Goal: Answer question/provide support

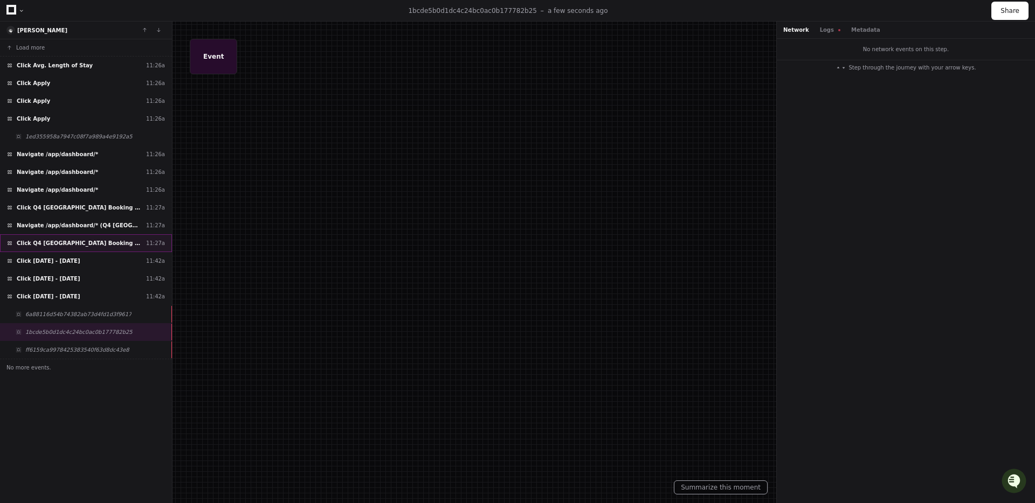
click at [77, 241] on span "Click Q4 Croatia Booking Sources" at bounding box center [79, 243] width 125 height 8
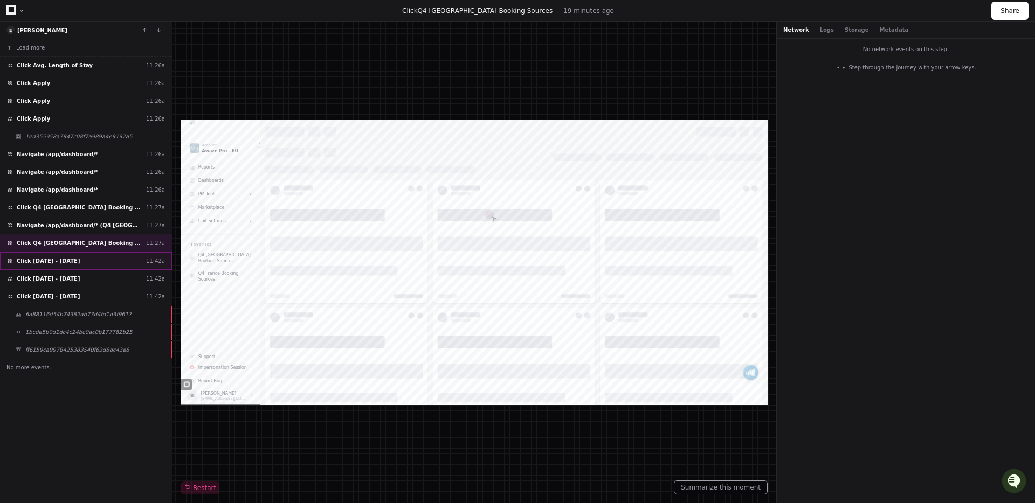
click at [41, 257] on span "Click 1/10/2024 - 31/12/2024" at bounding box center [48, 261] width 63 height 8
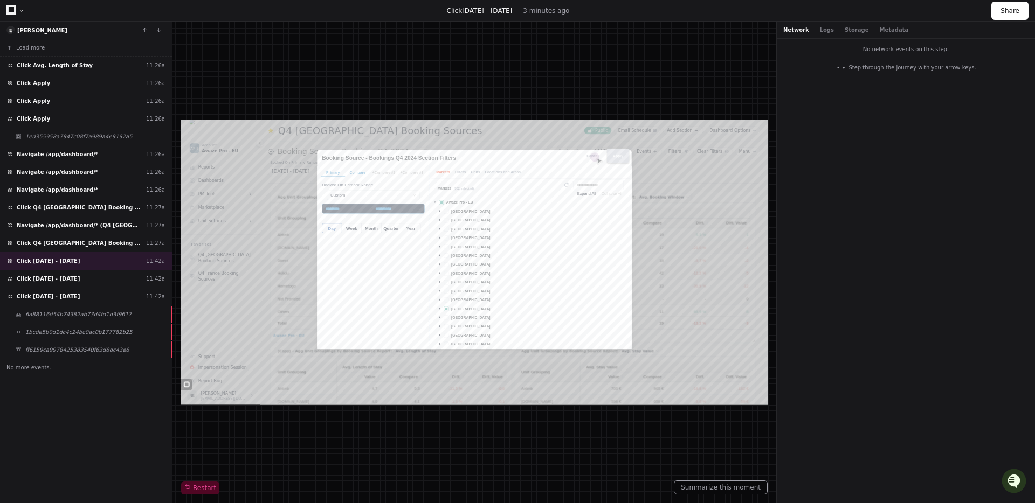
click at [910, 309] on div "No network events on this step. Step through the journey with your arrow keys." at bounding box center [906, 271] width 258 height 465
click at [68, 299] on span "Click 1/10/2024 - 31/12/2024" at bounding box center [48, 297] width 63 height 8
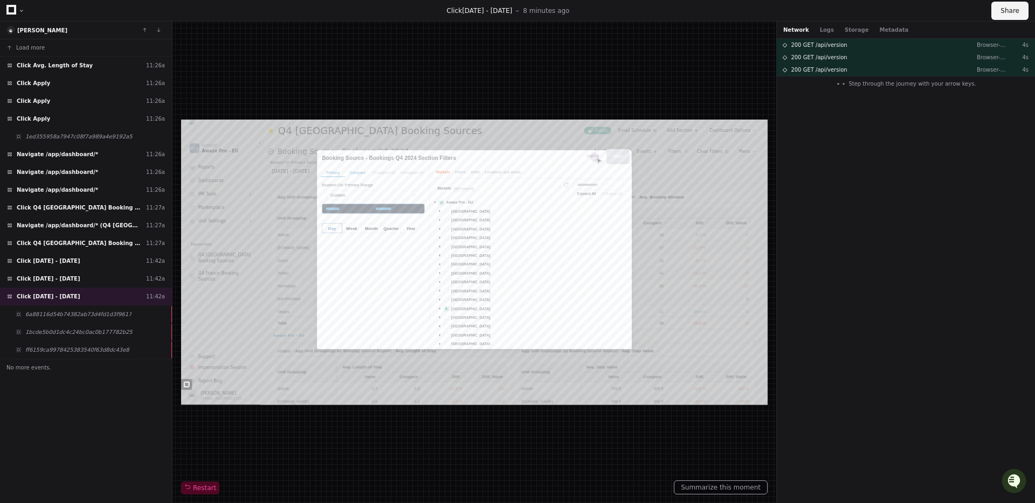
click at [1007, 13] on button "Share" at bounding box center [1009, 11] width 37 height 18
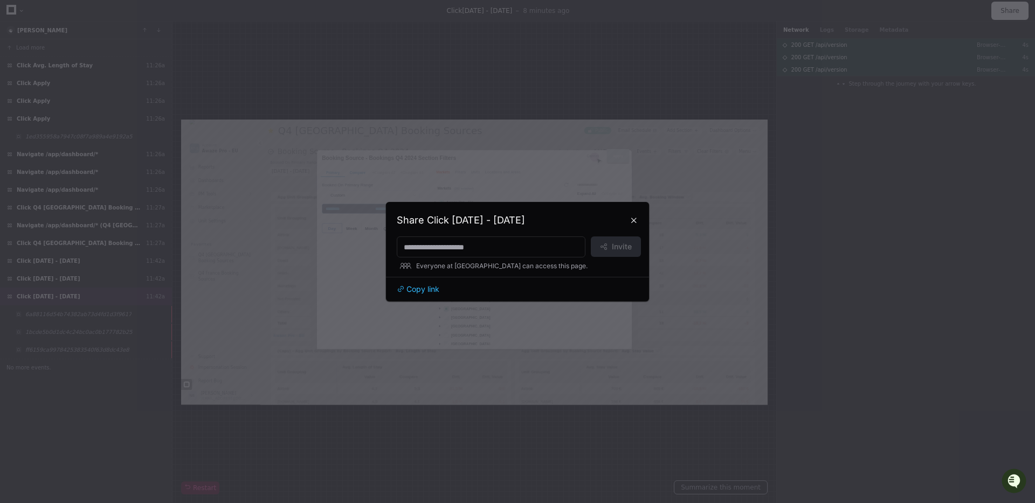
drag, startPoint x: 634, startPoint y: 222, endPoint x: 517, endPoint y: 252, distance: 120.7
click at [634, 222] on button at bounding box center [633, 220] width 17 height 17
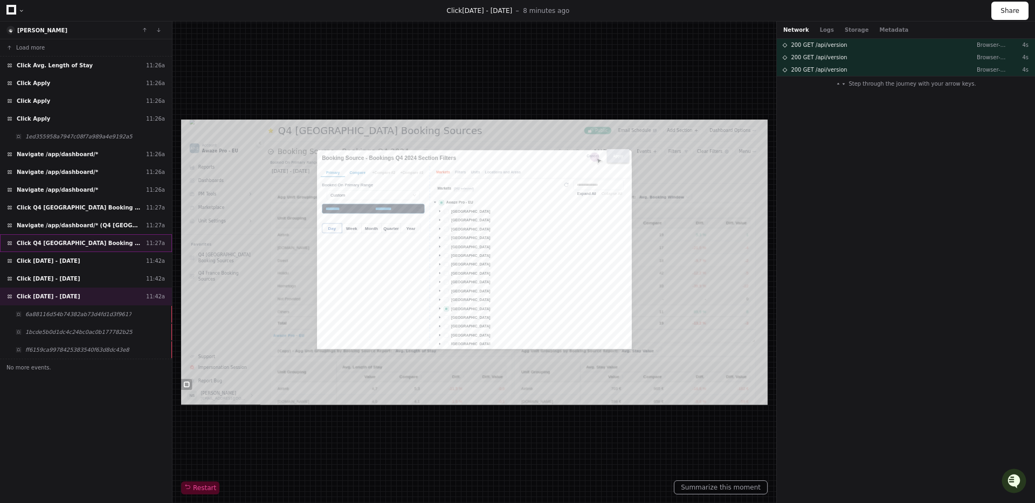
click at [75, 238] on div "Click Q4 Croatia Booking Sources 11:27a" at bounding box center [86, 243] width 172 height 18
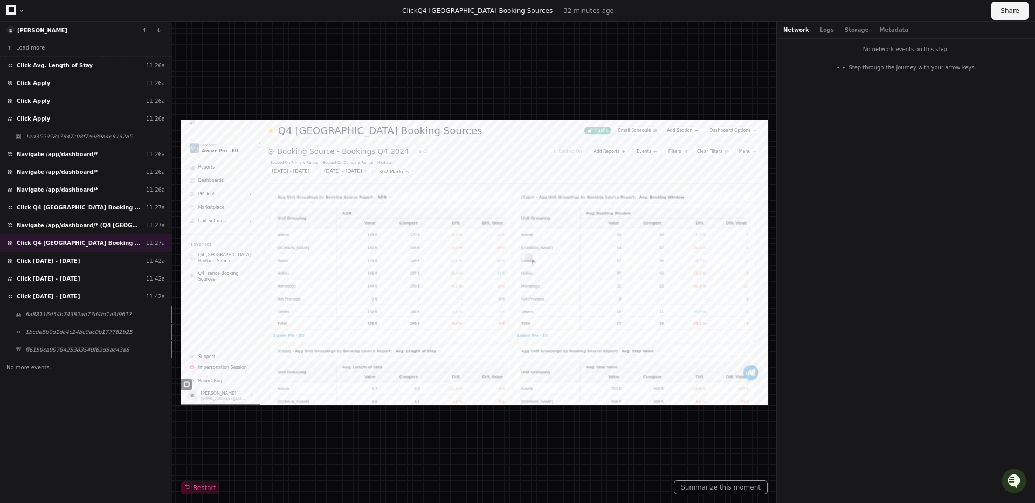
click at [1000, 11] on button "Share" at bounding box center [1009, 11] width 37 height 18
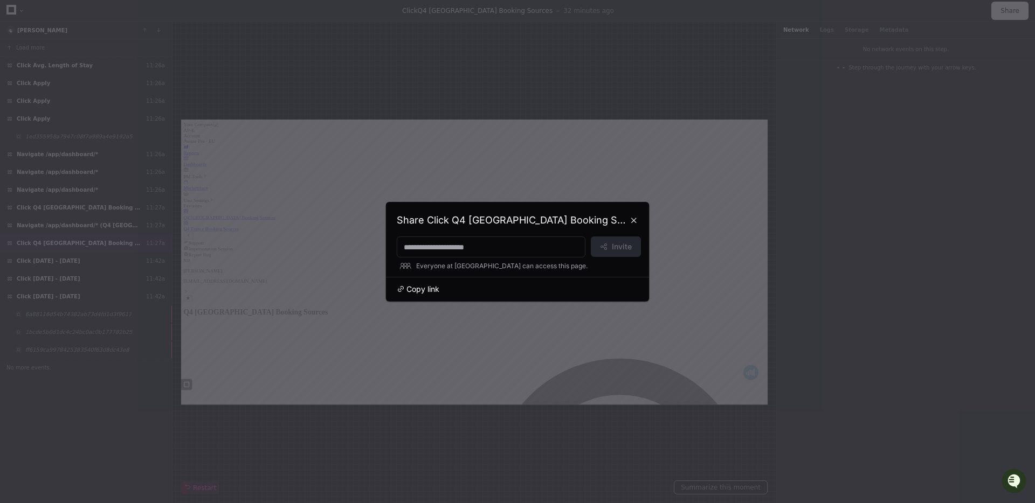
click at [414, 287] on span "Copy link" at bounding box center [422, 289] width 33 height 11
drag, startPoint x: 635, startPoint y: 221, endPoint x: 404, endPoint y: 107, distance: 258.4
click at [635, 221] on button at bounding box center [633, 220] width 17 height 17
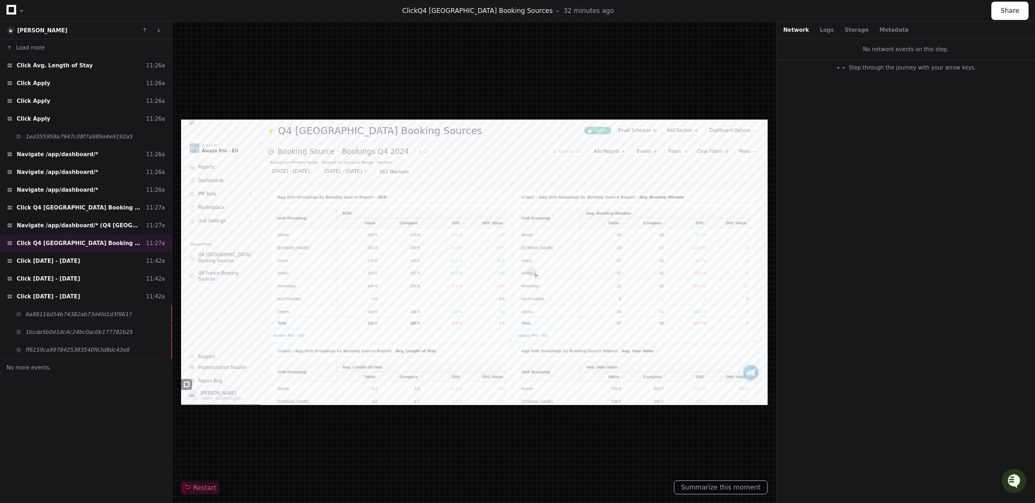
click at [14, 11] on icon at bounding box center [11, 10] width 10 height 10
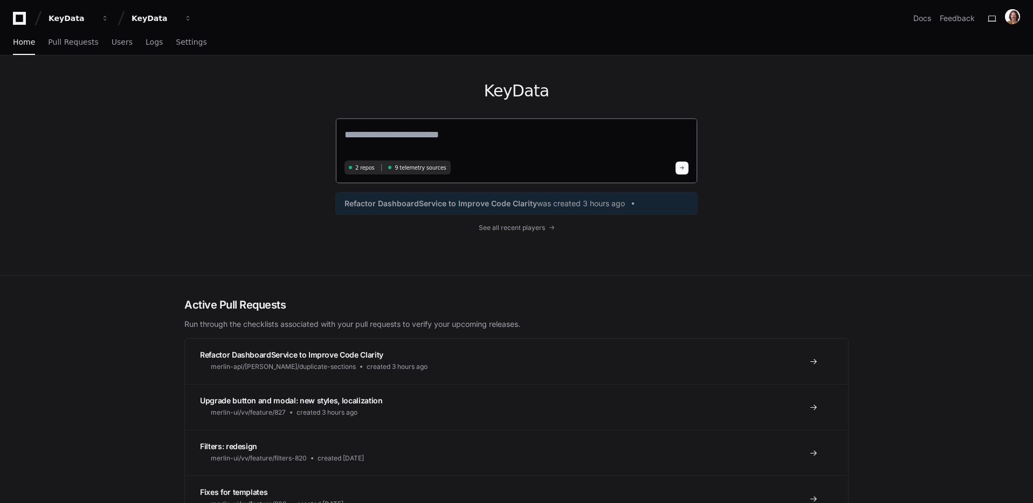
click at [461, 140] on textarea at bounding box center [516, 142] width 344 height 30
click at [451, 136] on textarea "**********" at bounding box center [516, 141] width 344 height 29
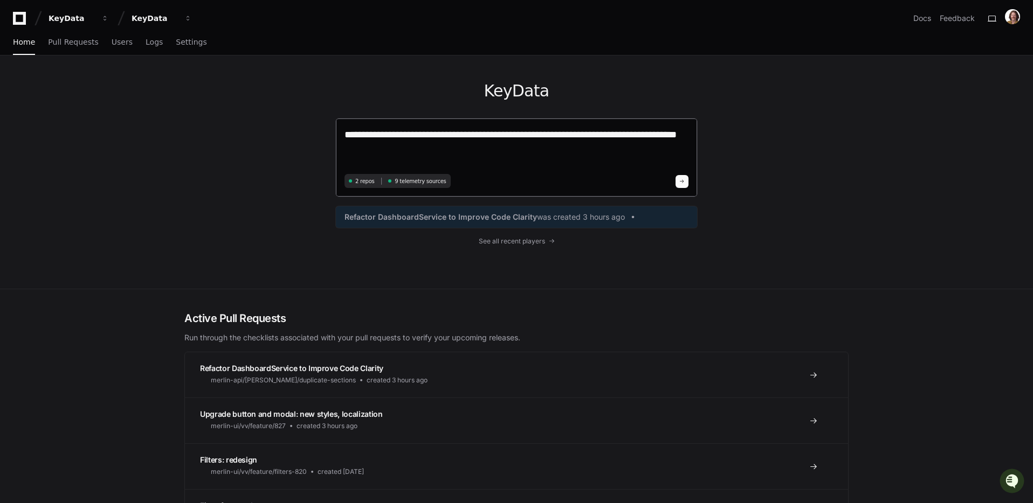
paste textarea "**********"
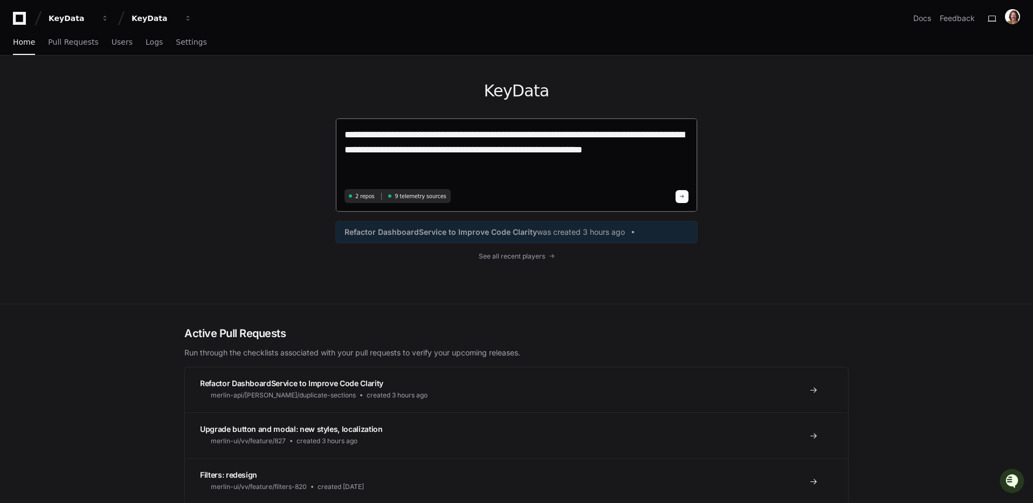
paste textarea "**********"
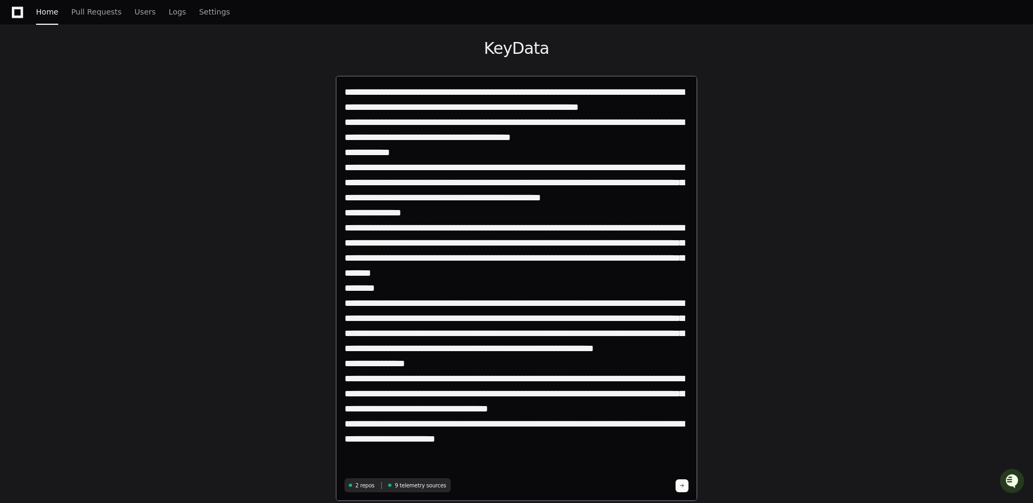
scroll to position [32, 0]
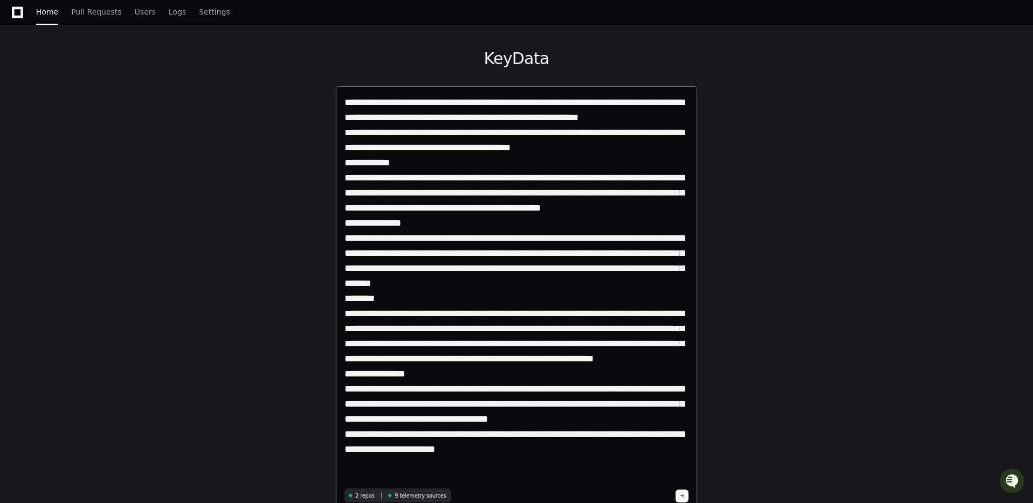
click at [686, 117] on textarea at bounding box center [516, 290] width 344 height 391
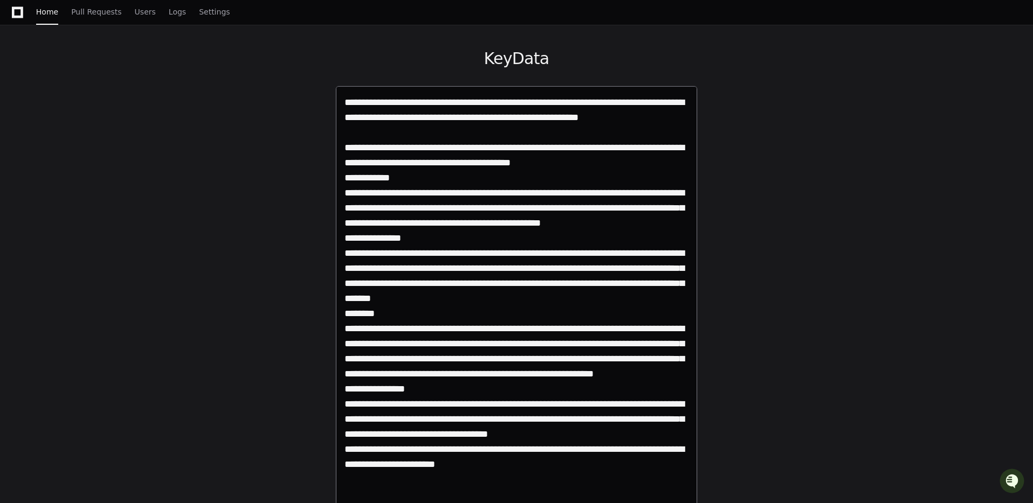
paste textarea "**********"
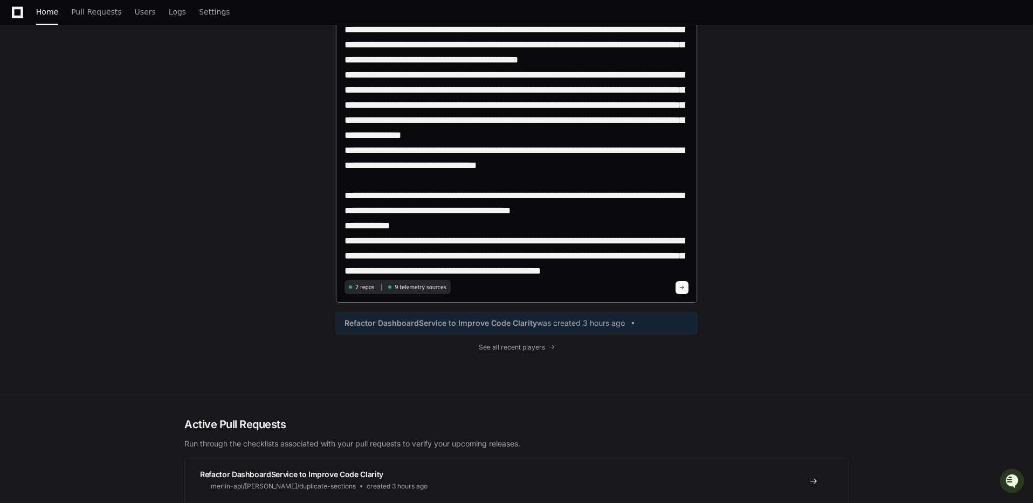
scroll to position [257, 0]
type textarea "**********"
drag, startPoint x: 682, startPoint y: 284, endPoint x: 730, endPoint y: 291, distance: 48.5
click at [682, 285] on span at bounding box center [681, 287] width 5 height 5
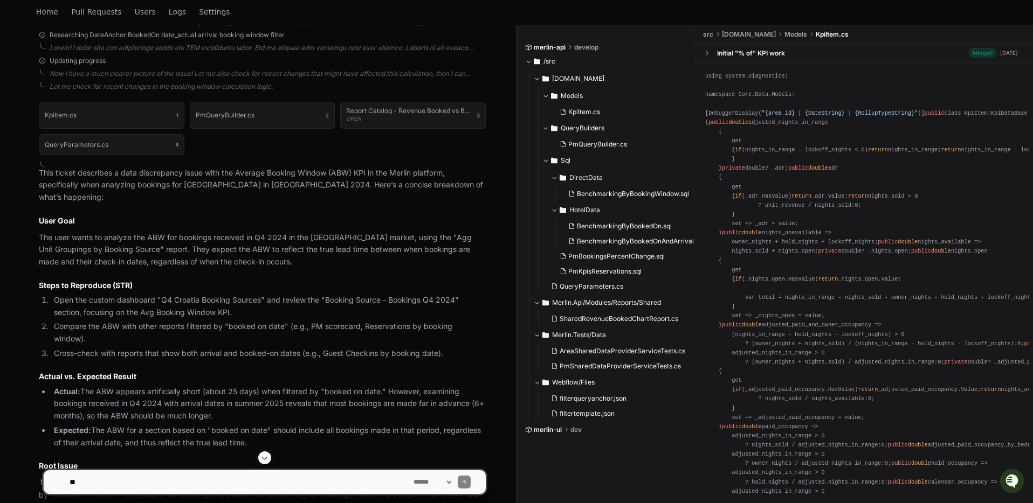
scroll to position [823, 0]
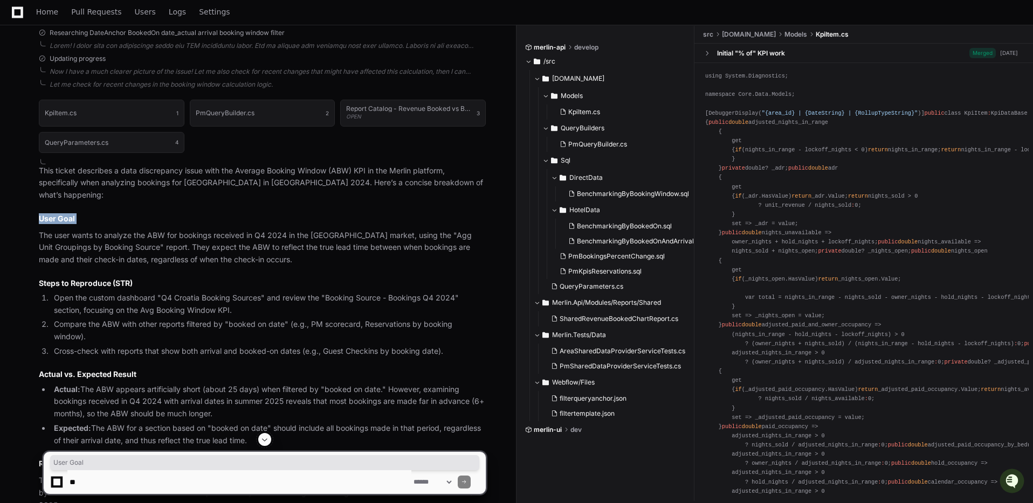
drag, startPoint x: 53, startPoint y: 196, endPoint x: 119, endPoint y: 206, distance: 67.1
click at [113, 203] on article "This ticket describes a data discrepancy issue with the Average Booking Window …" at bounding box center [262, 468] width 447 height 607
click at [171, 230] on p "The user wants to analyze the ABW for bookings received in Q4 2024 in the Croat…" at bounding box center [262, 248] width 447 height 37
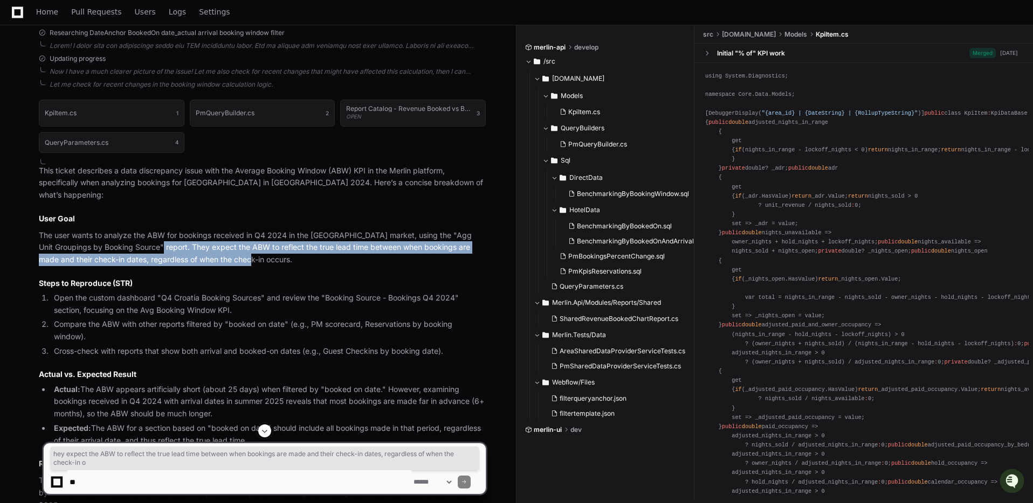
drag, startPoint x: 132, startPoint y: 225, endPoint x: 235, endPoint y: 238, distance: 104.3
click at [235, 238] on p "The user wants to analyze the ABW for bookings received in Q4 2024 in the Croat…" at bounding box center [262, 248] width 447 height 37
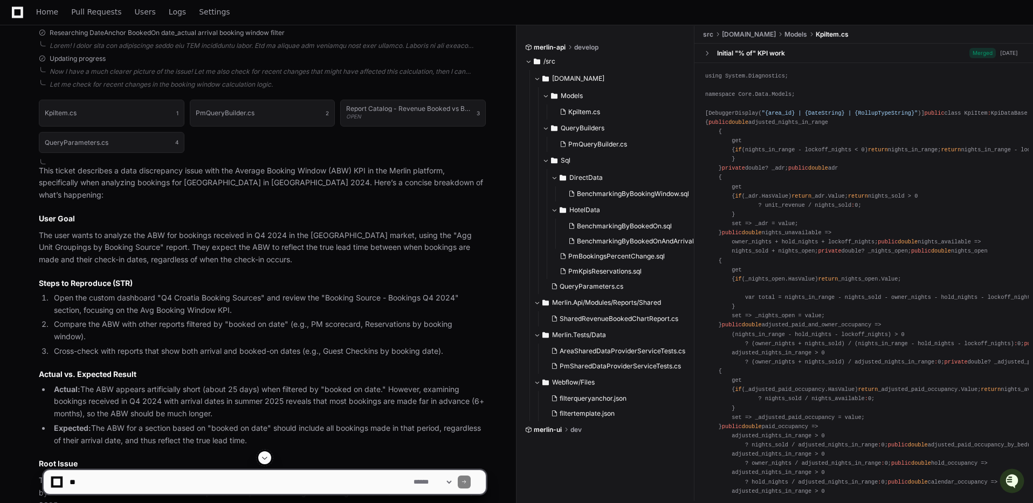
click at [278, 248] on article "This ticket describes a data discrepancy issue with the Average Booking Window …" at bounding box center [262, 468] width 447 height 607
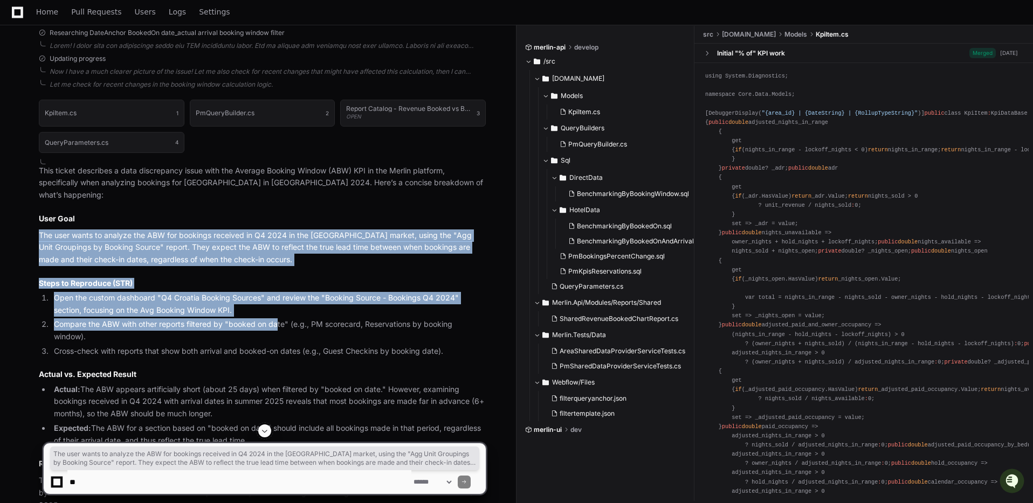
drag, startPoint x: 38, startPoint y: 209, endPoint x: 276, endPoint y: 306, distance: 256.9
click at [276, 306] on article "This ticket describes a data discrepancy issue with the Average Booking Window …" at bounding box center [262, 468] width 447 height 607
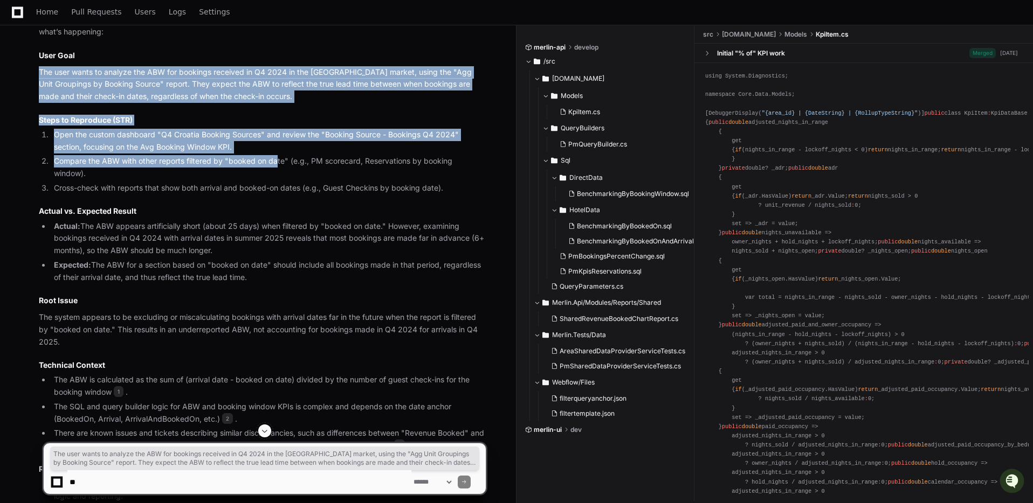
scroll to position [987, 0]
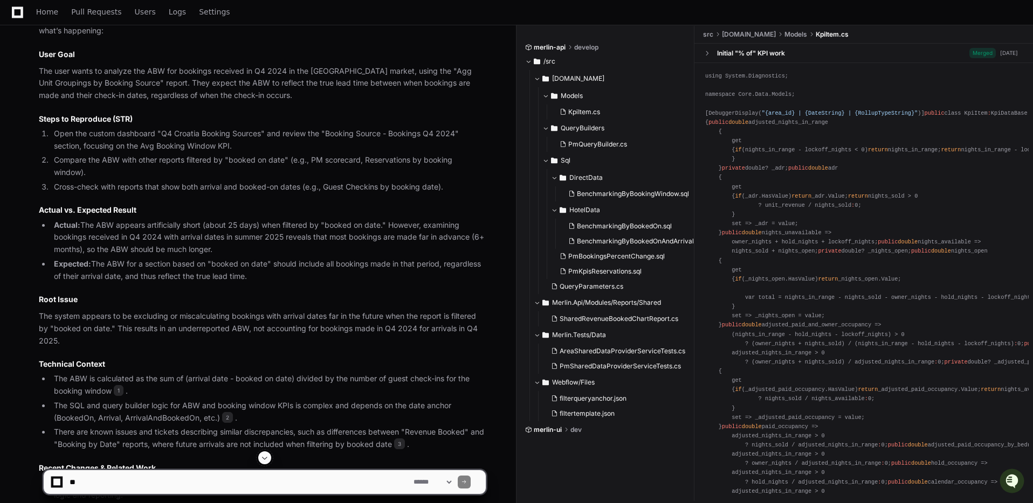
click at [260, 258] on li "Expected: The ABW for a section based on "booked on date" should include all bo…" at bounding box center [268, 270] width 435 height 25
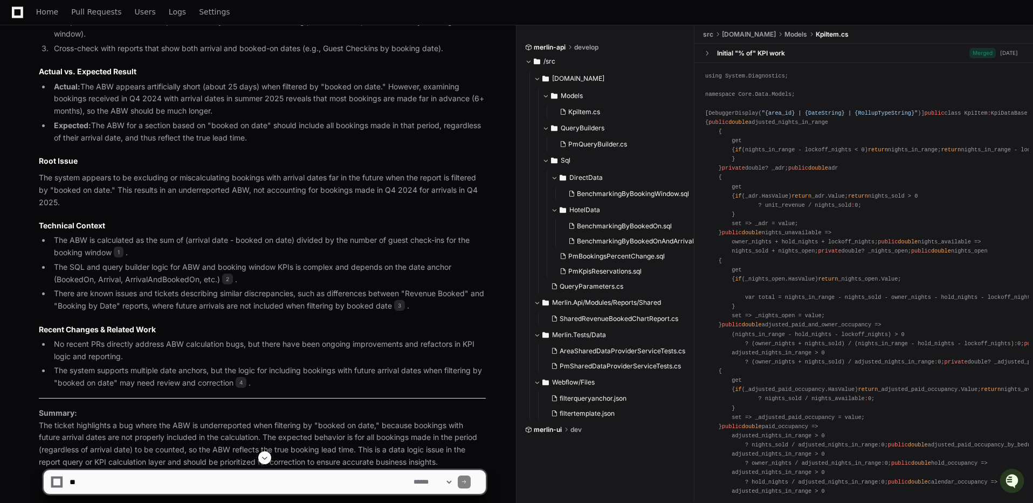
scroll to position [1152, 0]
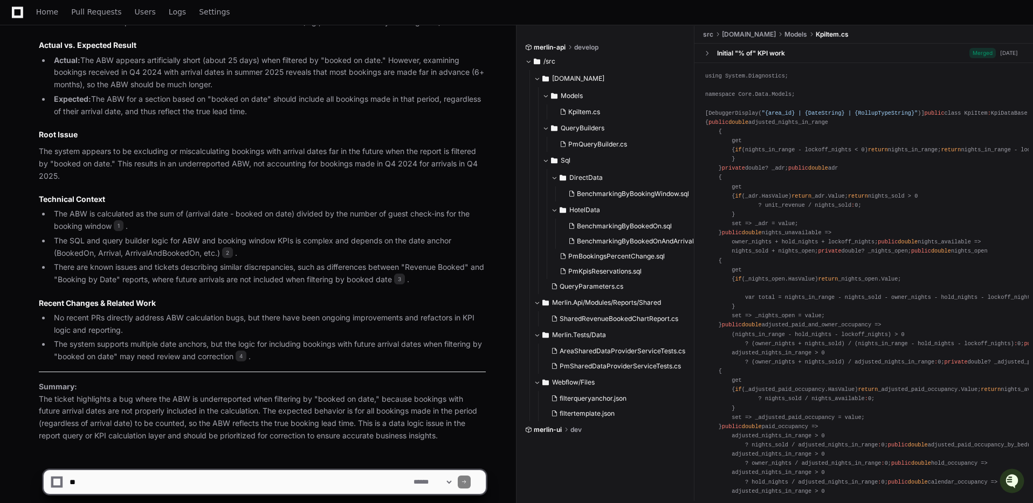
click at [310, 488] on textarea at bounding box center [239, 483] width 344 height 24
click at [143, 485] on textarea at bounding box center [239, 483] width 344 height 24
type textarea "**********"
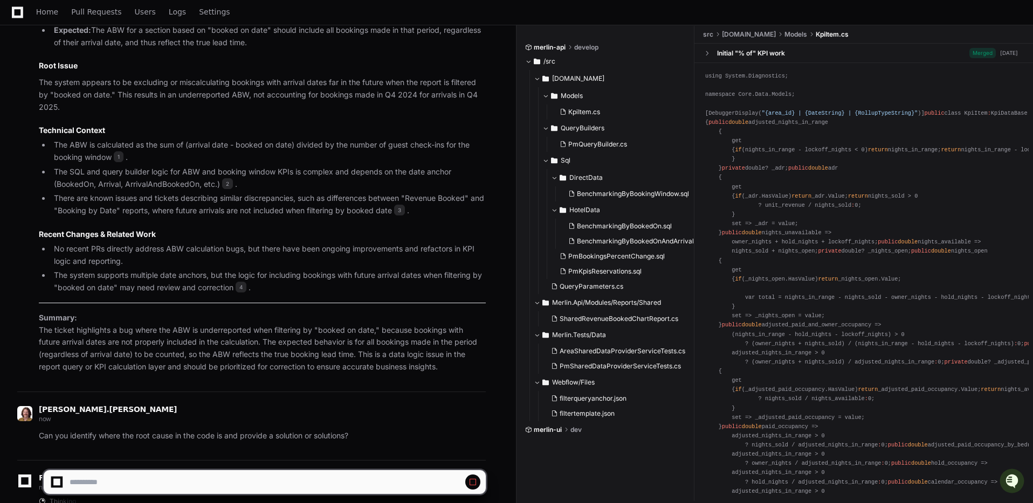
scroll to position [1284, 0]
